Goal: Transaction & Acquisition: Purchase product/service

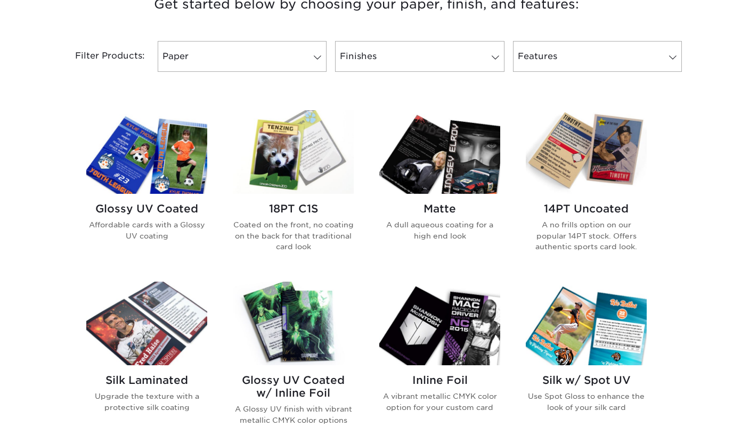
scroll to position [439, 0]
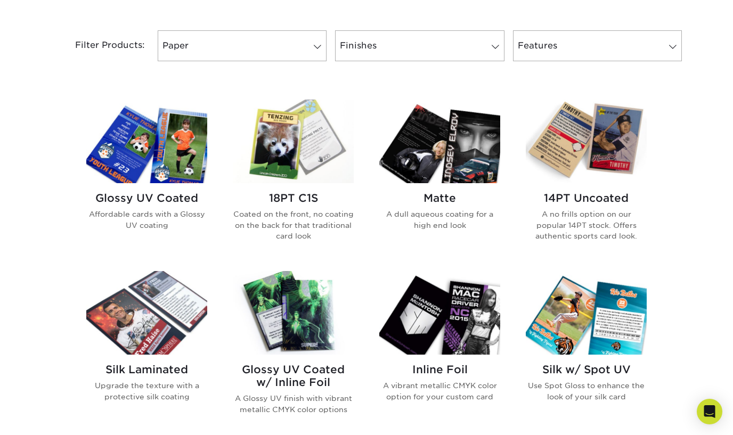
click at [161, 213] on p "Affordable cards with a Glossy UV coating" at bounding box center [146, 220] width 121 height 22
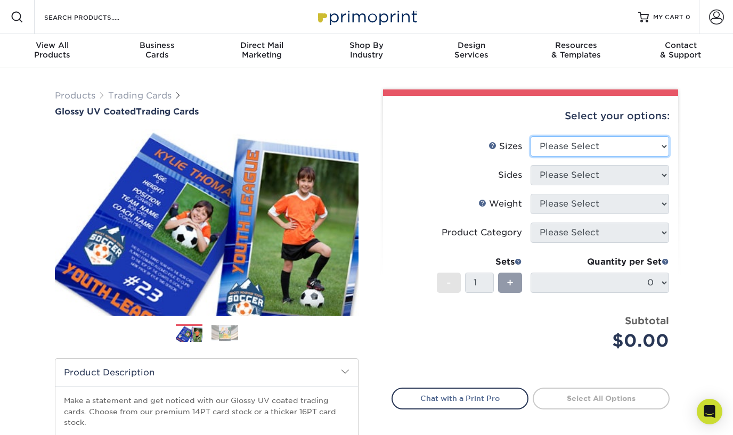
select select "2.50x3.50"
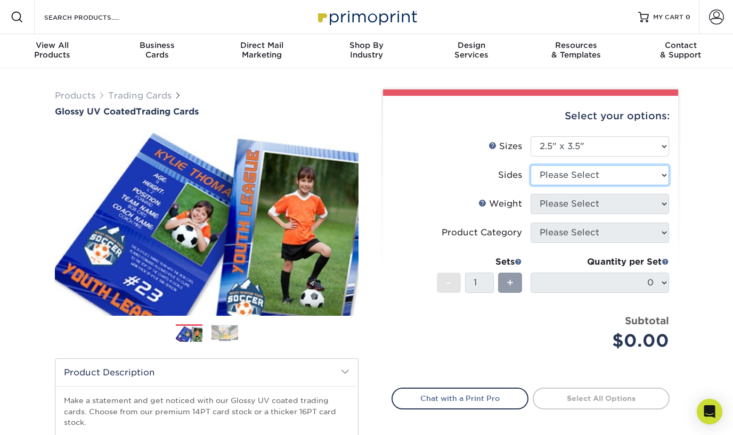
select select "13abbda7-1d64-4f25-8bb2-c179b224825d"
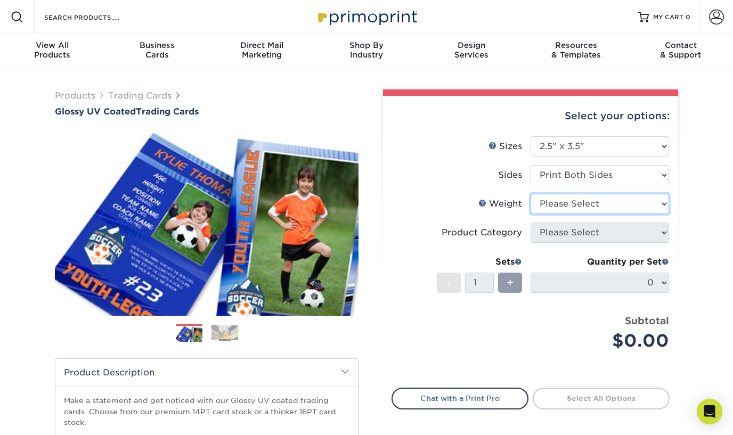
select select "16PT"
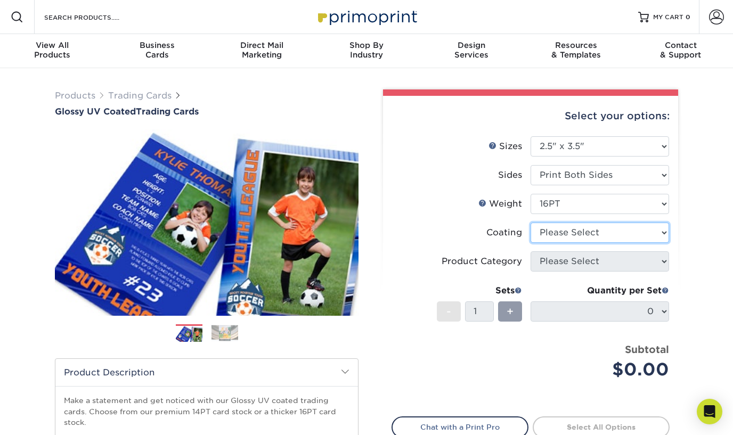
select select "ae367451-b2b8-45df-a344-0f05b6a12993"
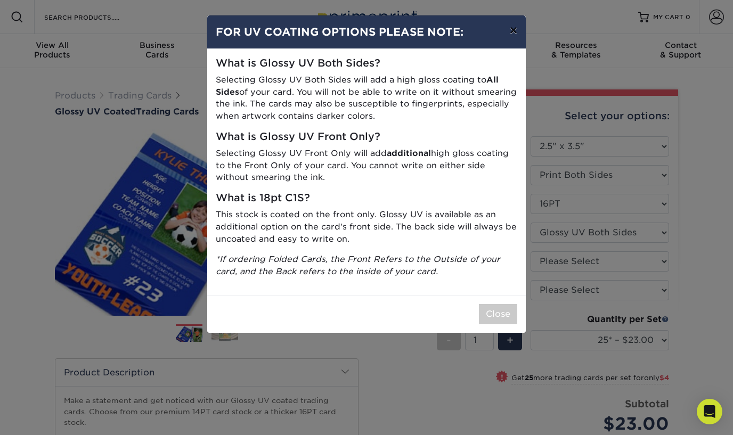
click at [510, 36] on button "×" at bounding box center [514, 30] width 25 height 30
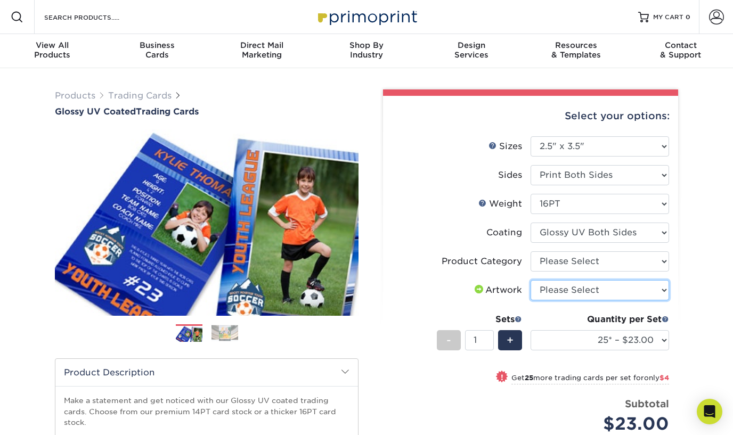
select select "upload"
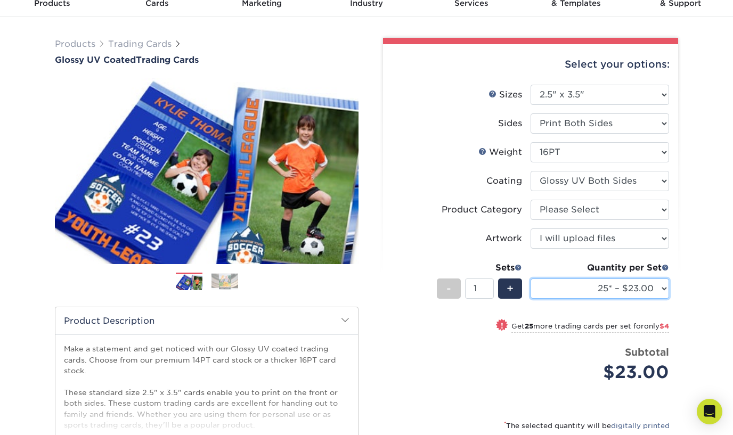
scroll to position [61, 0]
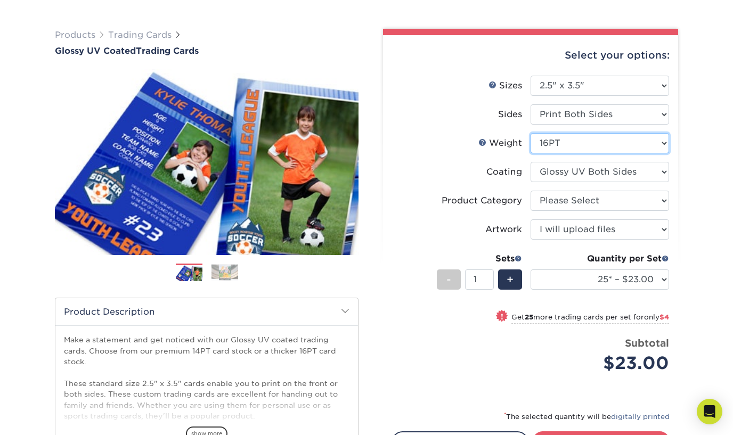
select select "14PT"
select select
select select "-1"
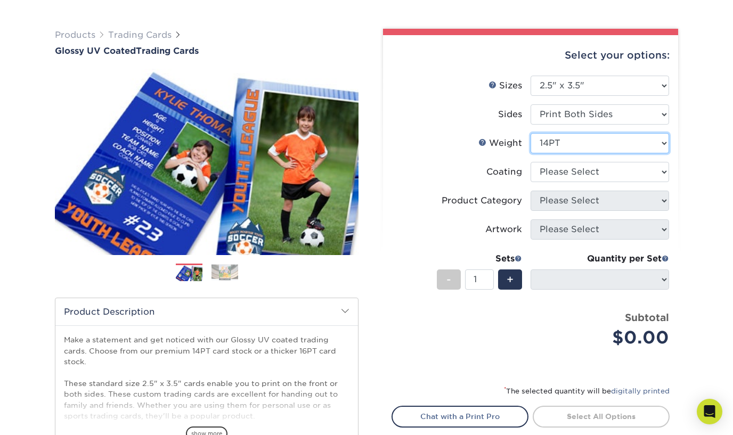
select select "16PT"
select select
select select "ae367451-b2b8-45df-a344-0f05b6a12993"
select select "-1"
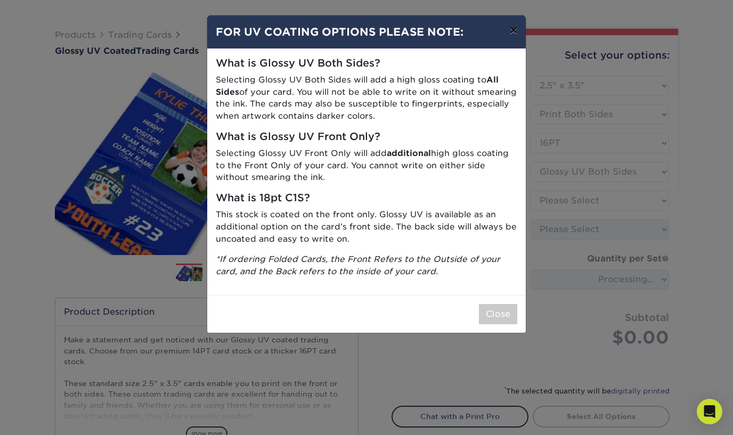
click at [510, 32] on button "×" at bounding box center [514, 30] width 25 height 30
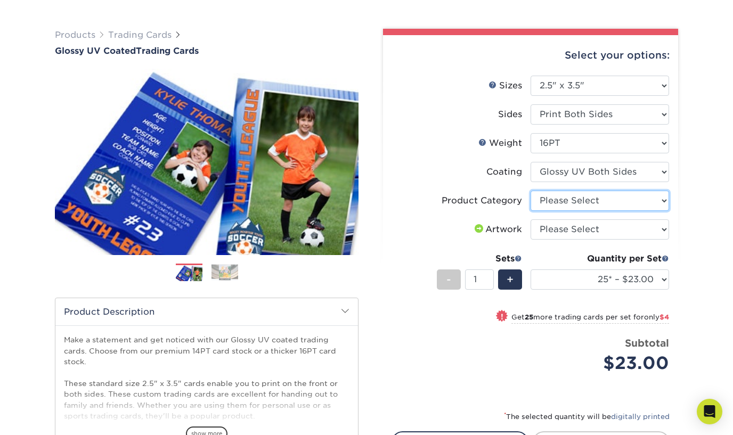
select select "c2f9bce9-36c2-409d-b101-c29d9d031e18"
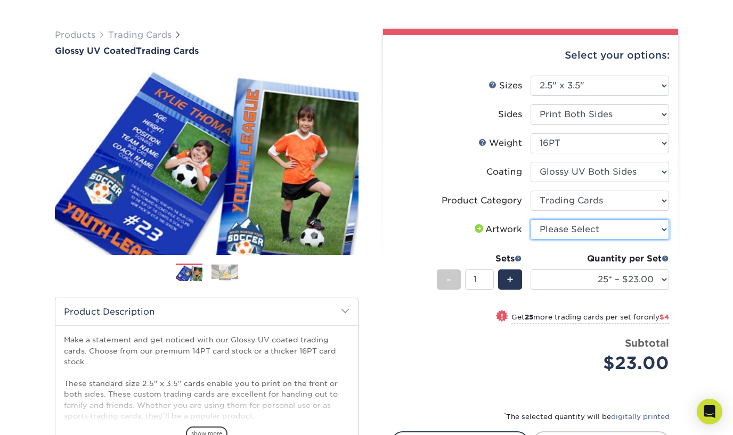
select select "upload"
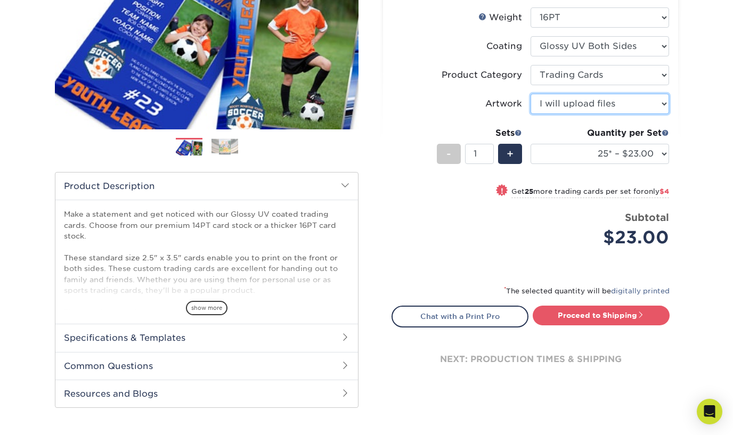
scroll to position [196, 0]
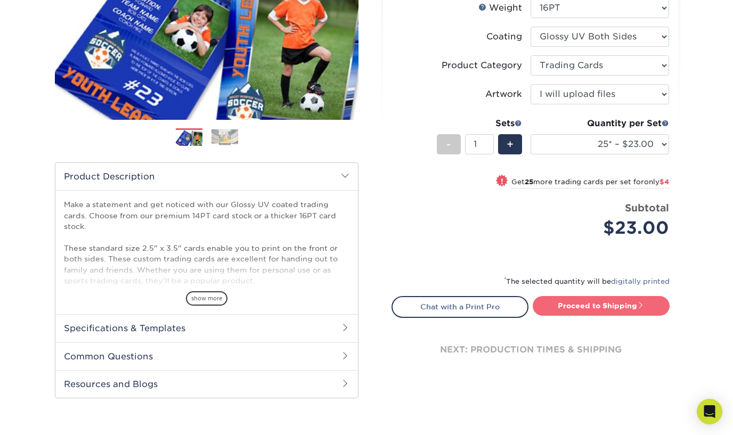
click at [565, 303] on link "Proceed to Shipping" at bounding box center [601, 305] width 137 height 19
type input "Set 1"
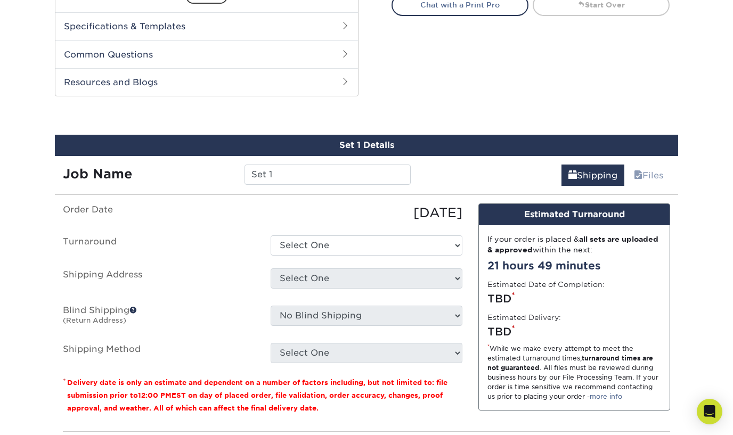
scroll to position [542, 0]
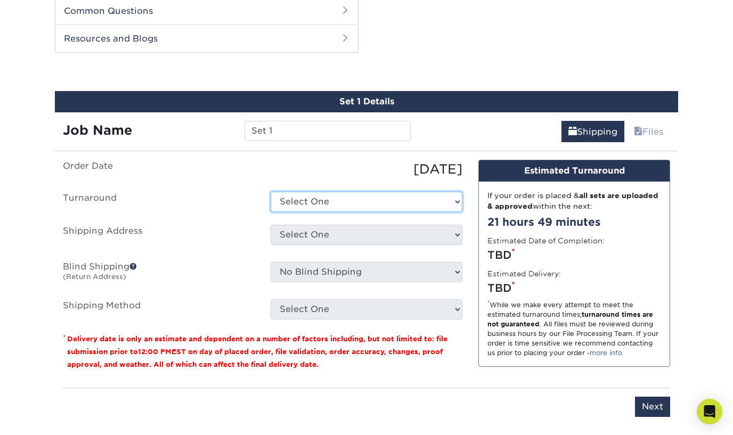
select select "f4cd62fb-34a3-4365-a1b0-86894a7eb955"
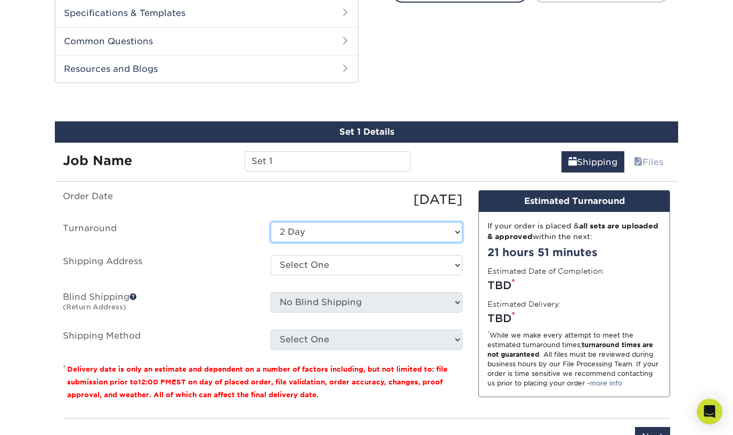
scroll to position [516, 0]
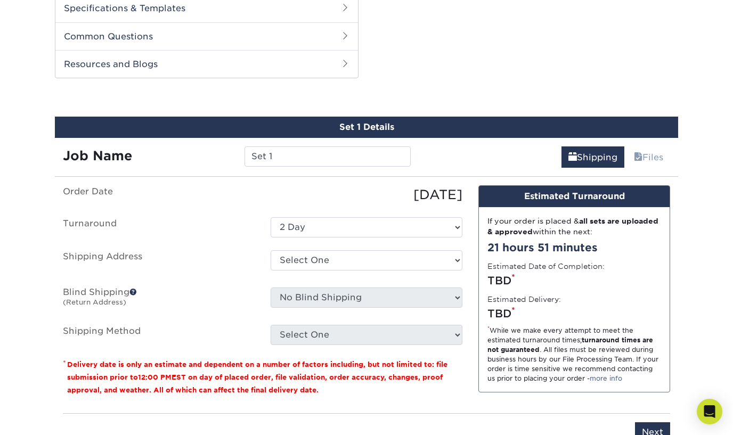
click at [134, 292] on span at bounding box center [133, 291] width 7 height 7
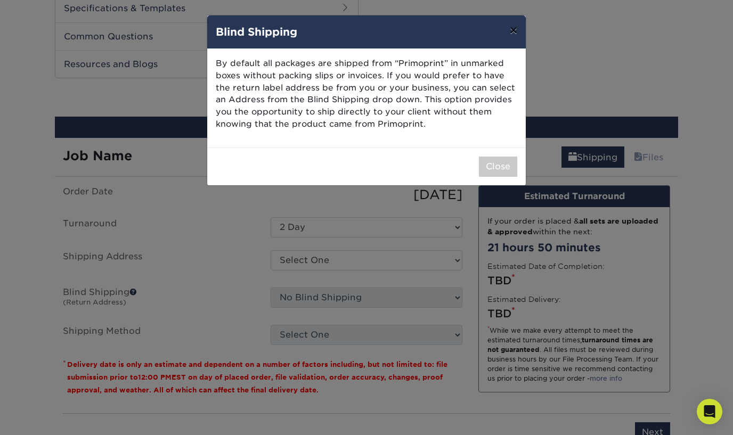
click at [508, 34] on button "×" at bounding box center [514, 30] width 25 height 30
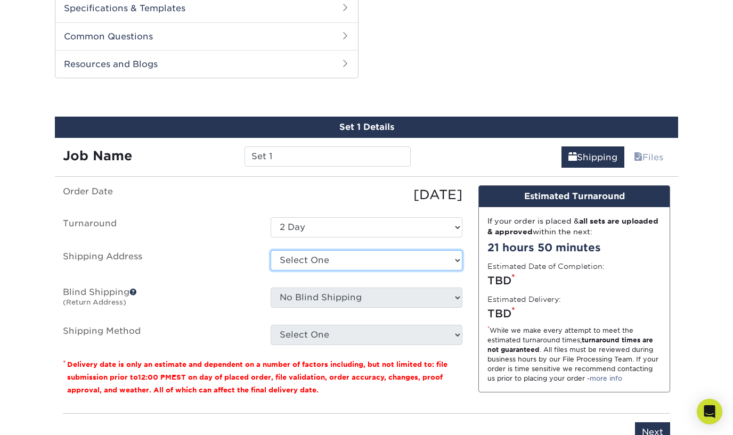
select select "newaddress"
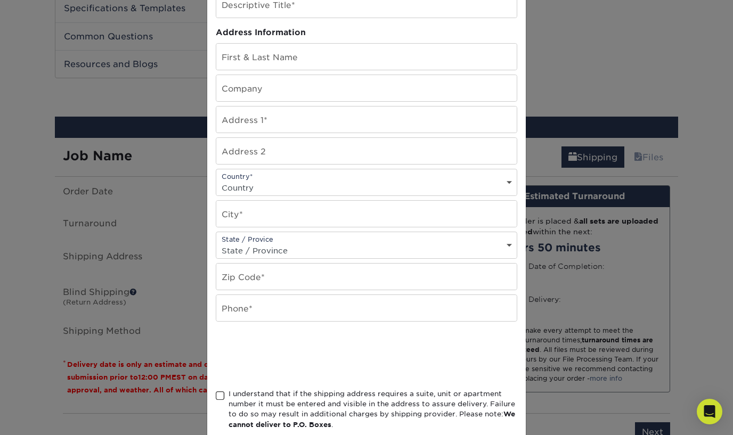
scroll to position [92, 0]
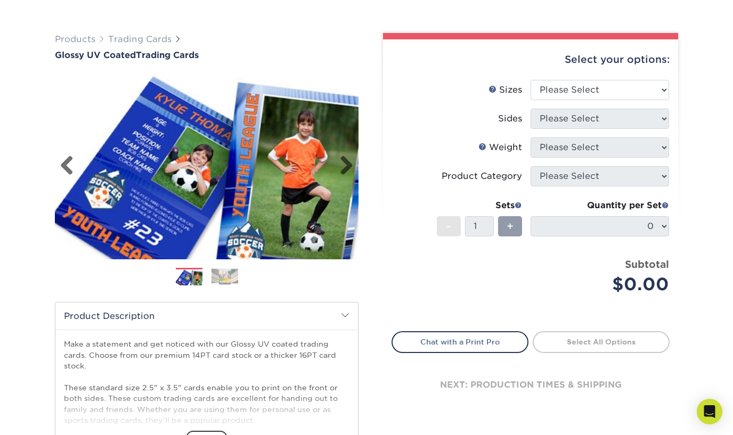
scroll to position [59, 0]
